Goal: Information Seeking & Learning: Understand process/instructions

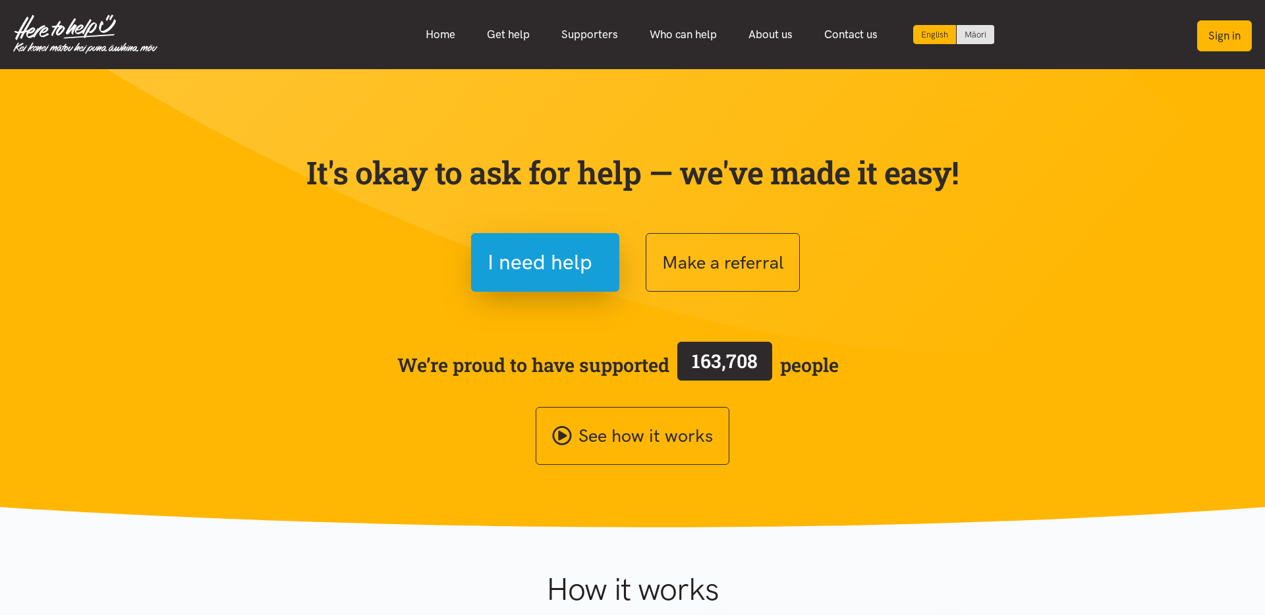
click at [1226, 39] on button "Sign in" at bounding box center [1224, 35] width 55 height 31
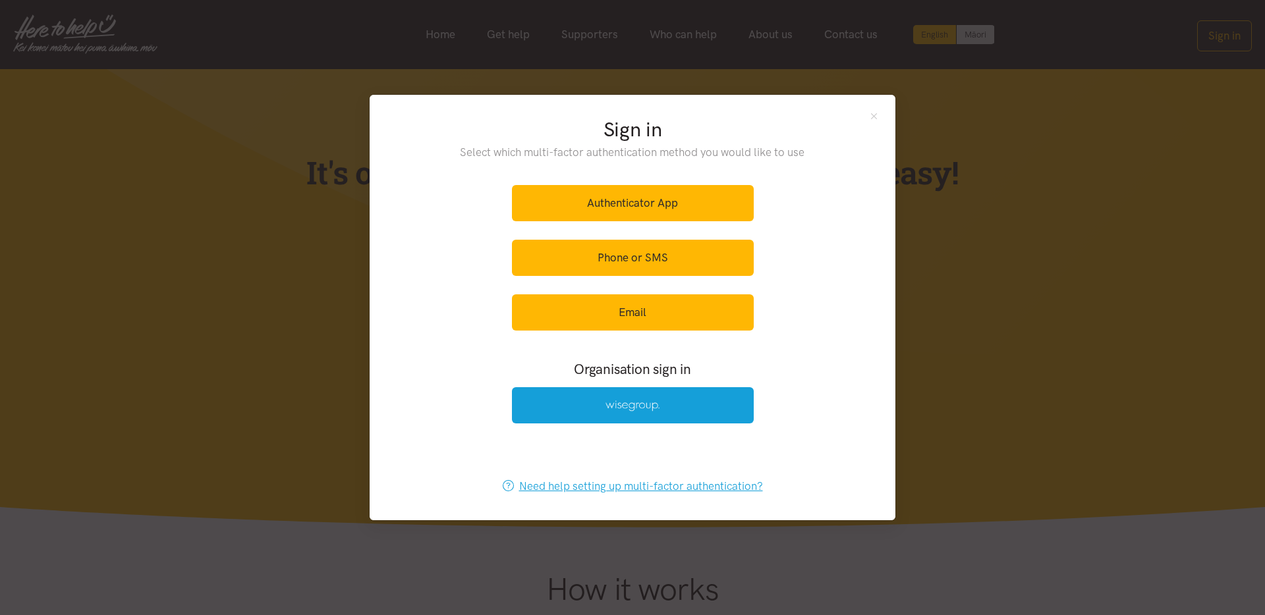
click at [651, 488] on link "Need help setting up multi-factor authentication?" at bounding box center [633, 486] width 288 height 36
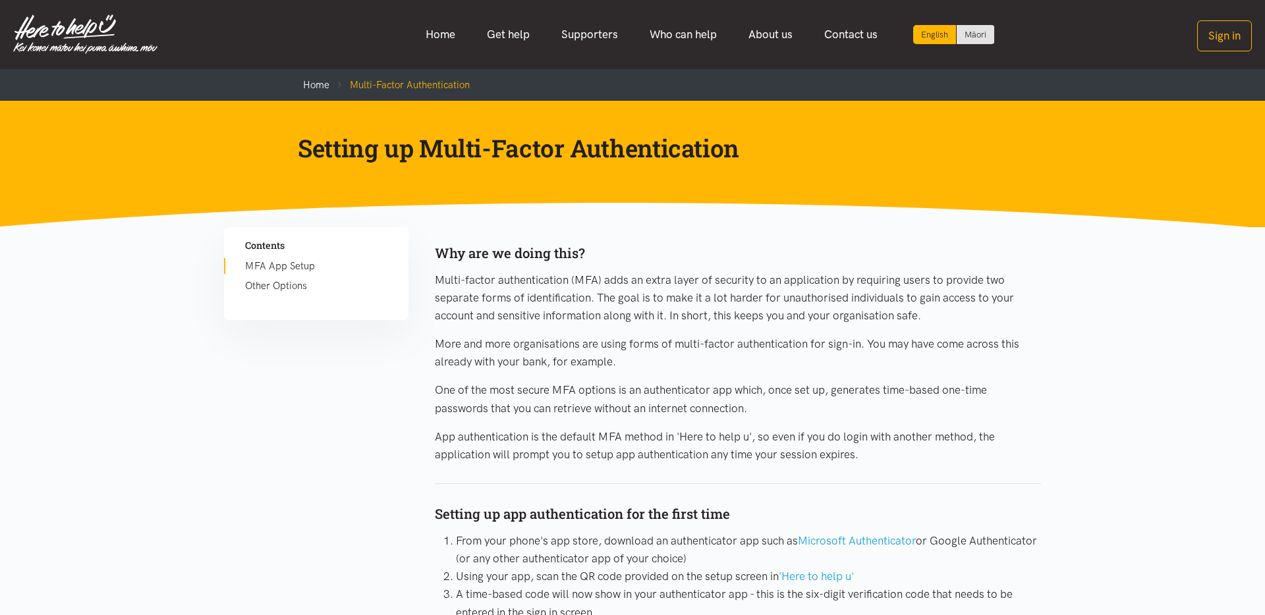
click at [298, 287] on link "Other Options" at bounding box center [316, 286] width 142 height 16
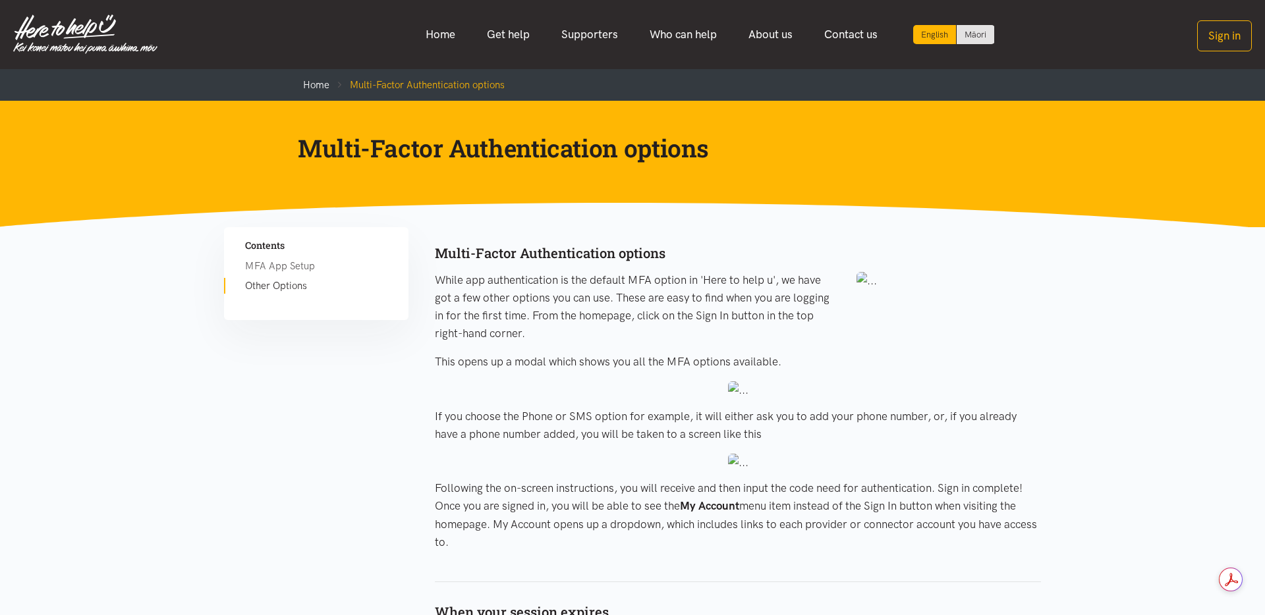
click at [277, 284] on link "Other Options" at bounding box center [316, 286] width 142 height 16
